Goal: Complete application form

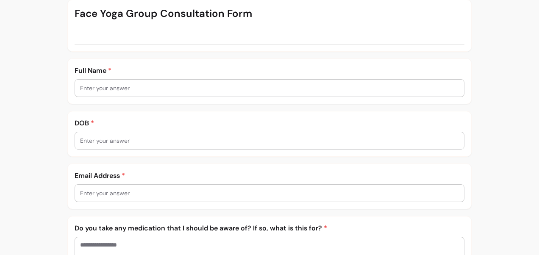
scroll to position [127, 0]
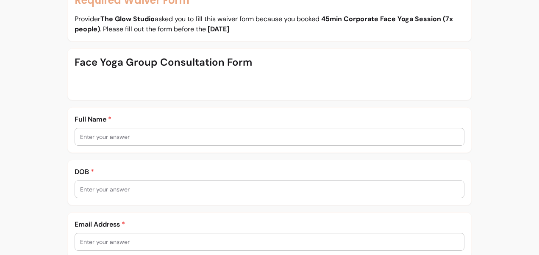
click at [106, 140] on div at bounding box center [269, 136] width 379 height 17
type input "[PERSON_NAME]"
click at [106, 188] on input "text" at bounding box center [269, 189] width 379 height 8
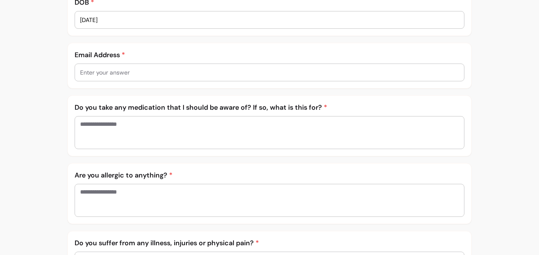
type input "[DATE]"
click at [98, 72] on input "text" at bounding box center [269, 72] width 379 height 8
type input "[PERSON_NAME][EMAIL_ADDRESS][DOMAIN_NAME]"
click at [107, 127] on textarea "Enter your answer" at bounding box center [269, 132] width 379 height 25
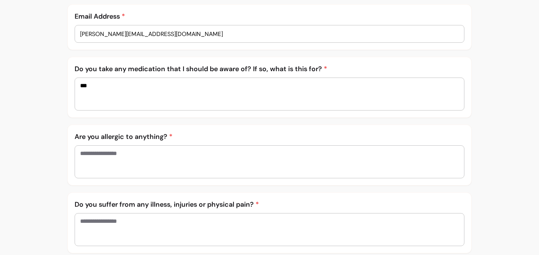
scroll to position [381, 0]
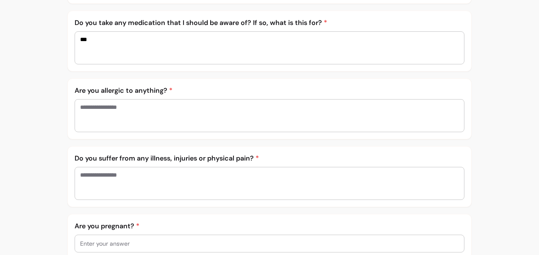
type textarea "**"
click at [112, 111] on textarea "Enter your answer" at bounding box center [269, 115] width 379 height 25
type textarea "**"
click at [110, 171] on textarea "Enter your answer" at bounding box center [269, 183] width 379 height 25
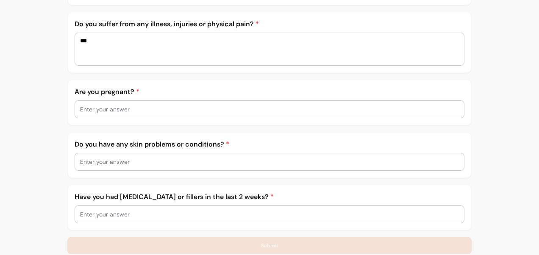
scroll to position [519, 0]
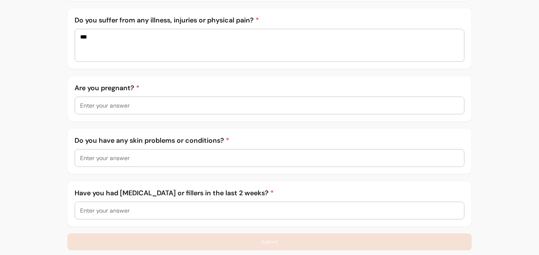
type textarea "**"
click at [91, 101] on input "text" at bounding box center [269, 105] width 379 height 8
type input "No"
click at [89, 154] on input "text" at bounding box center [269, 158] width 379 height 8
type input "No"
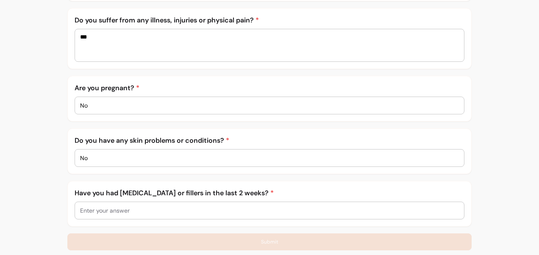
click at [97, 207] on input "text" at bounding box center [269, 210] width 379 height 8
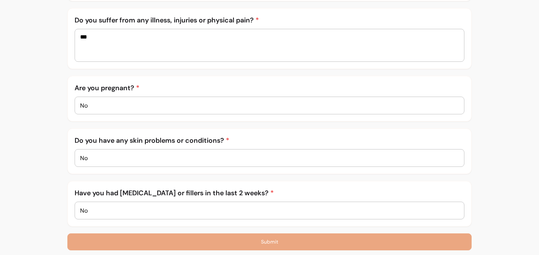
type input "No"
click at [258, 234] on button "Submit" at bounding box center [269, 241] width 404 height 17
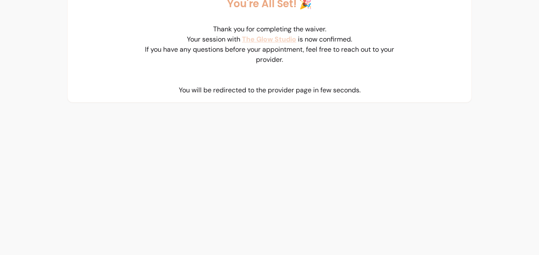
scroll to position [0, 0]
